Goal: Find specific page/section: Find specific page/section

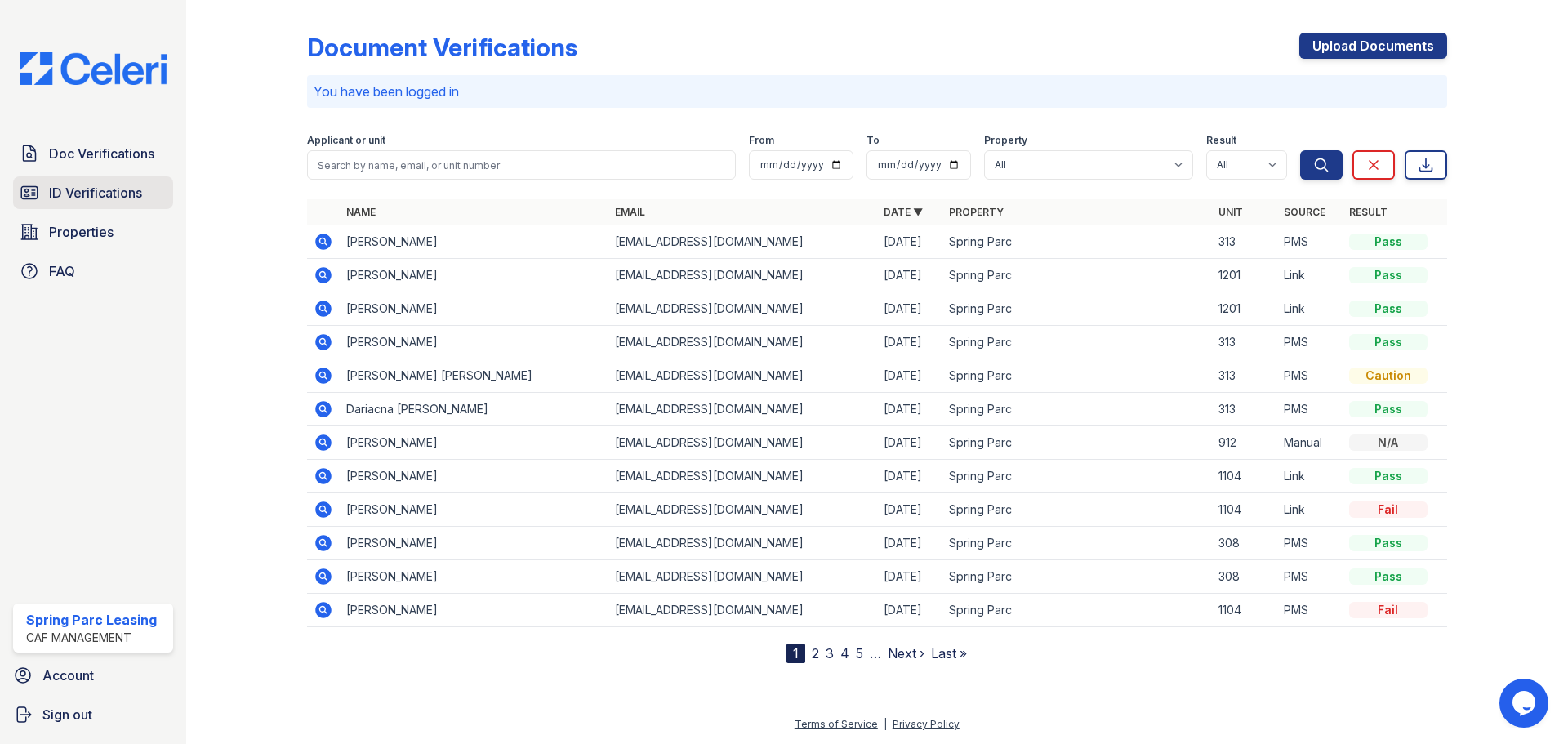
click at [118, 198] on span "ID Verifications" at bounding box center [95, 192] width 93 height 19
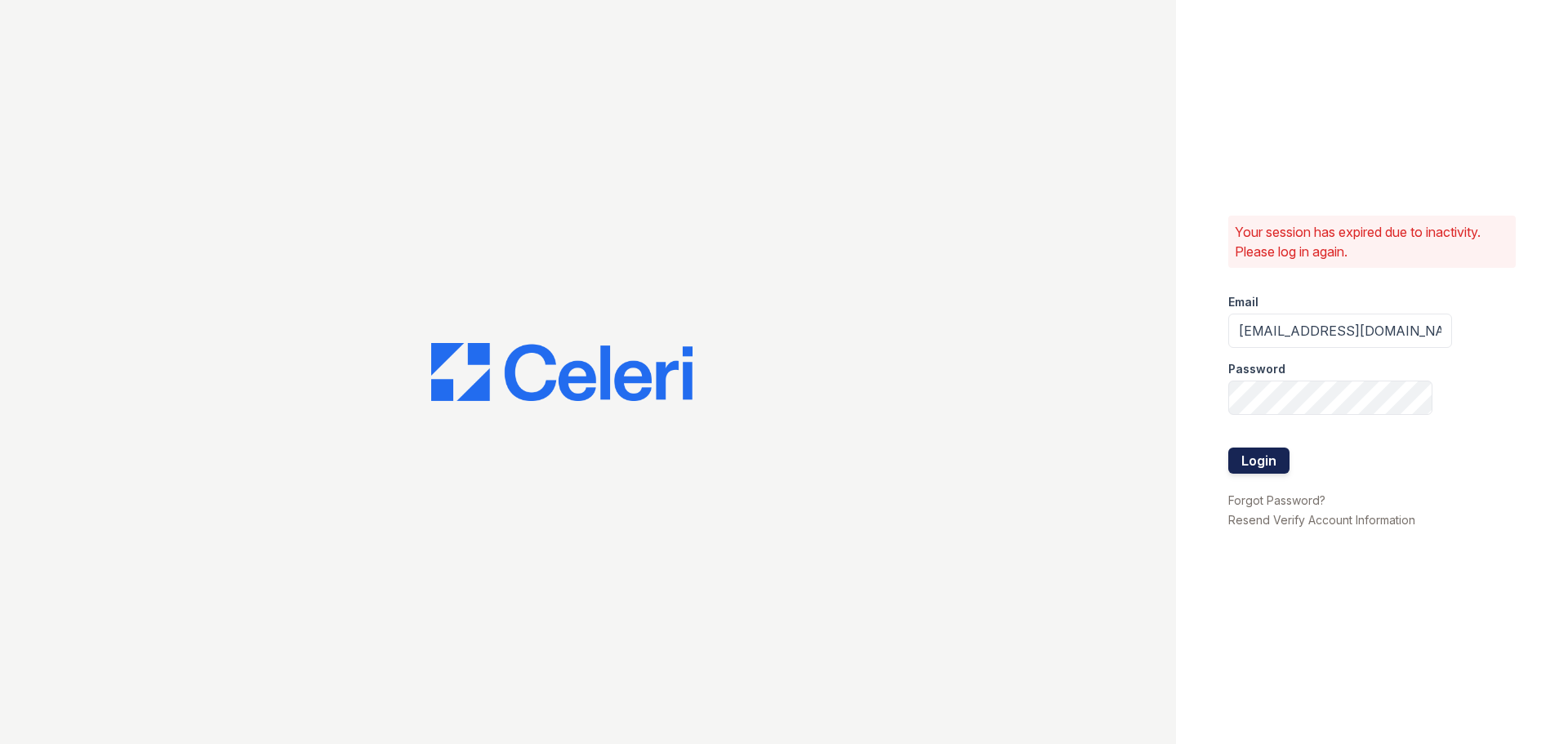
click at [1265, 454] on button "Login" at bounding box center [1258, 460] width 61 height 26
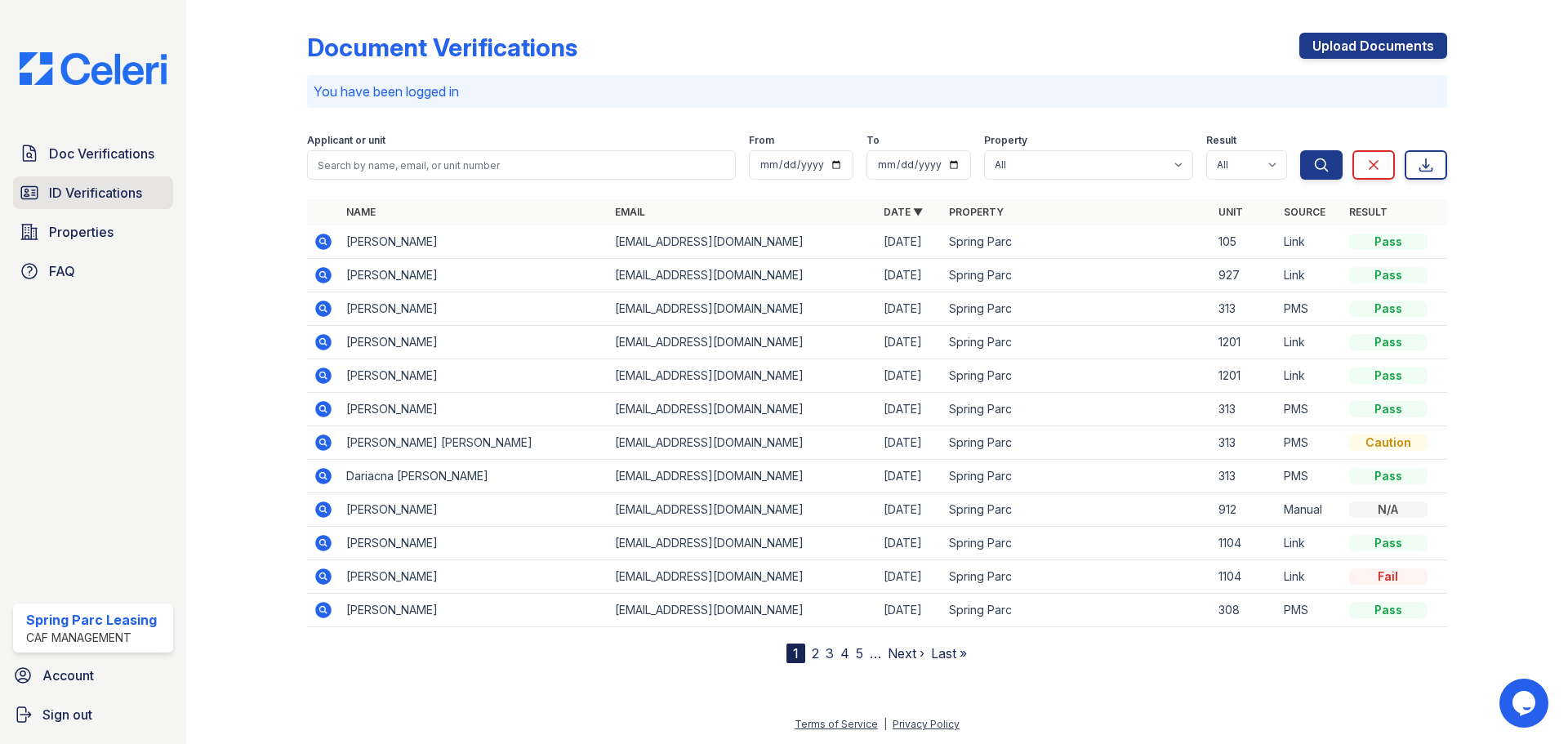
click at [115, 197] on span "ID Verifications" at bounding box center [95, 192] width 93 height 19
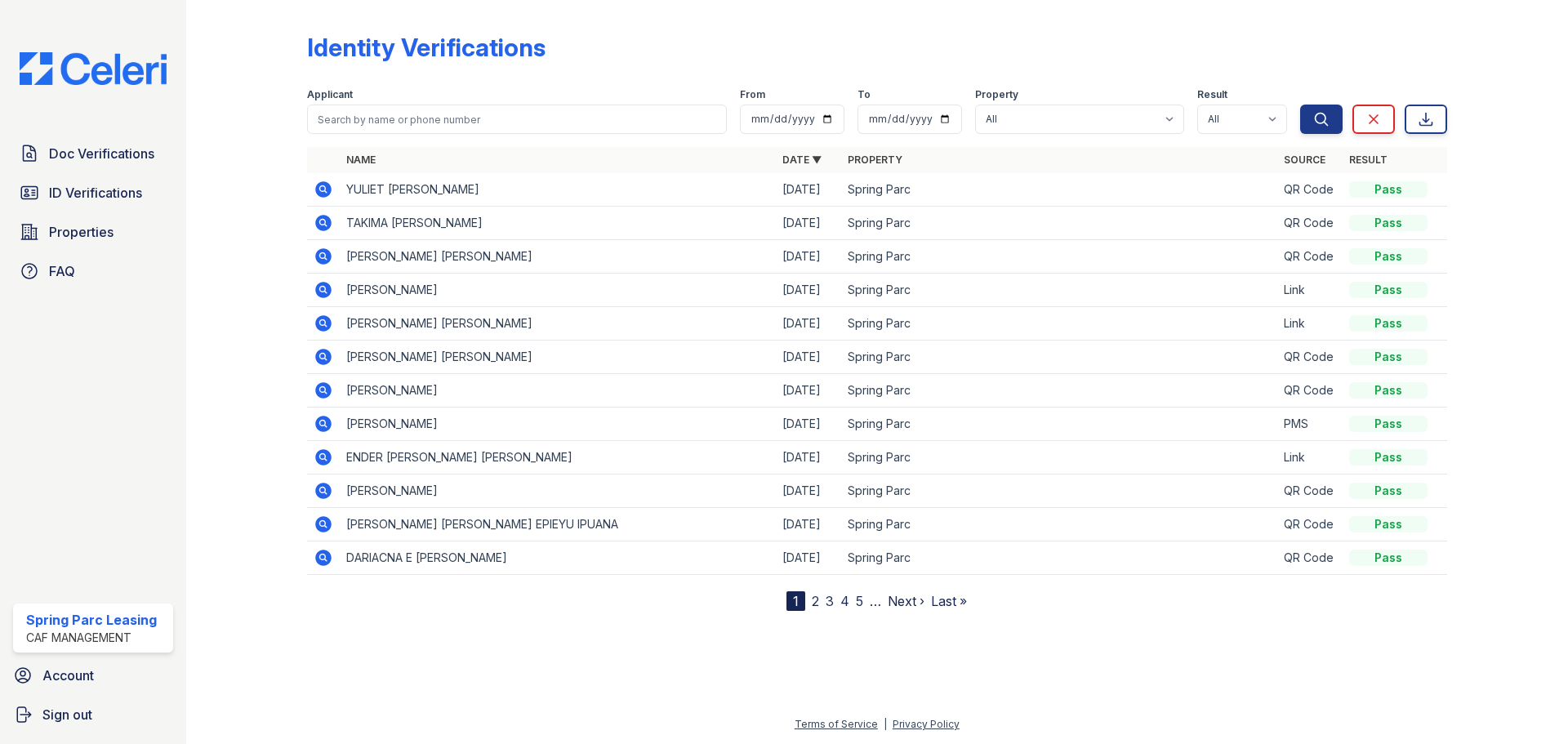
click at [87, 73] on img at bounding box center [93, 68] width 173 height 33
